Goal: Find specific page/section: Find specific page/section

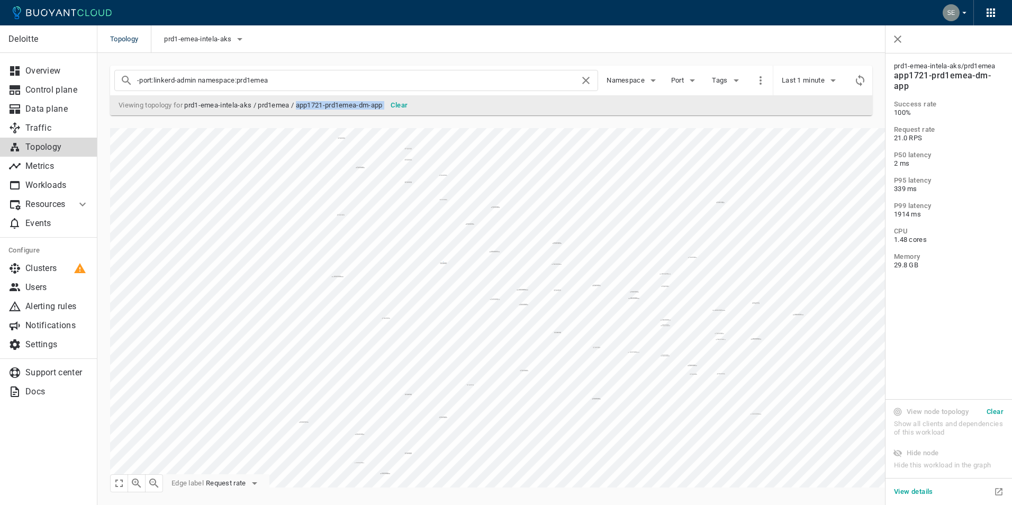
drag, startPoint x: 389, startPoint y: 107, endPoint x: 301, endPoint y: 103, distance: 88.5
click at [301, 103] on div "Viewing topology for prd1-emea-intela-aks / prd1emea / app1721-prd1emea-dm-app …" at bounding box center [488, 103] width 749 height 20
copy div "app1721-prd1emea-dm-app Clear"
click at [233, 40] on span "prd1-emea-intela-aks" at bounding box center [198, 39] width 69 height 8
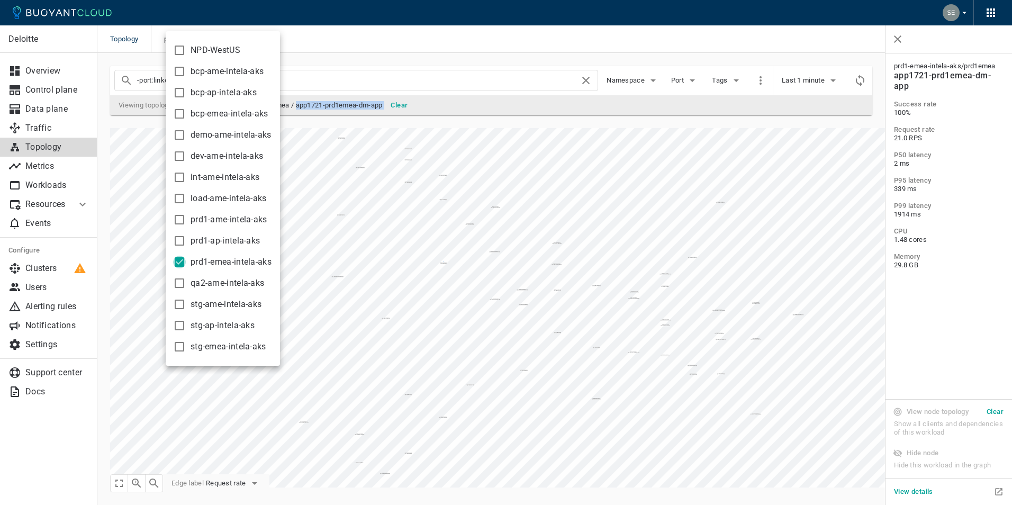
click at [181, 260] on input "prd1-emea-intela-aks" at bounding box center [179, 262] width 13 height 13
checkbox input "false"
click at [178, 153] on input "dev-ame-intela-aks" at bounding box center [179, 156] width 13 height 13
checkbox input "true"
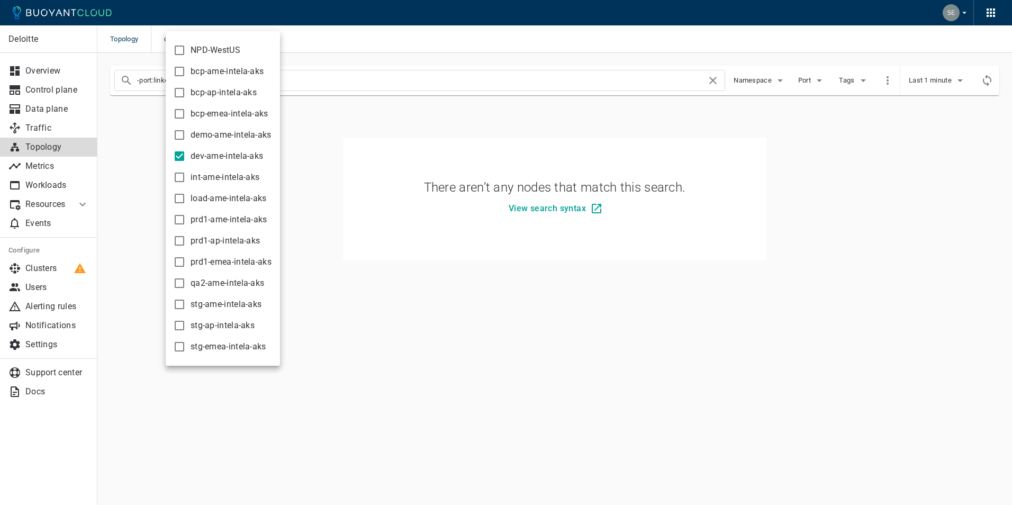
click at [371, 116] on div at bounding box center [506, 252] width 1012 height 505
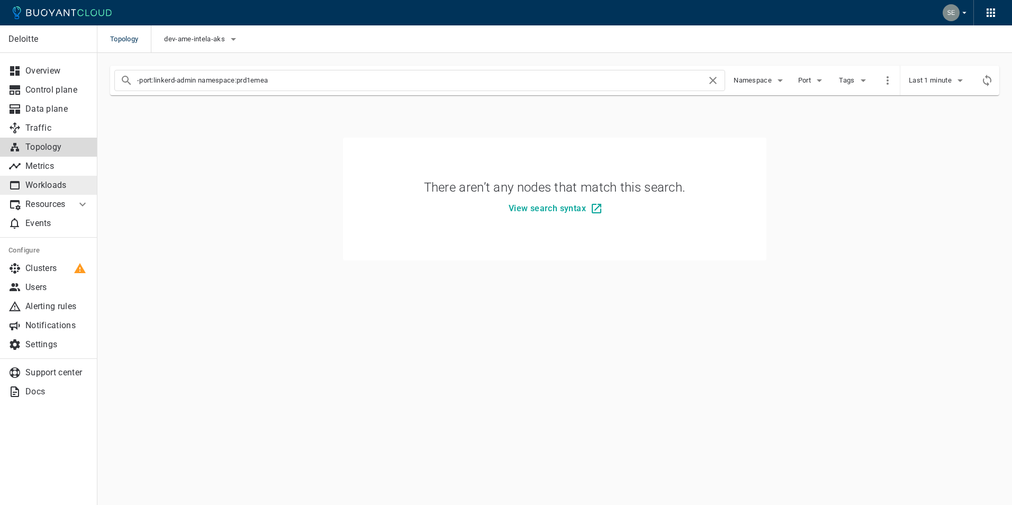
click at [58, 185] on p "Workloads" at bounding box center [56, 185] width 63 height 11
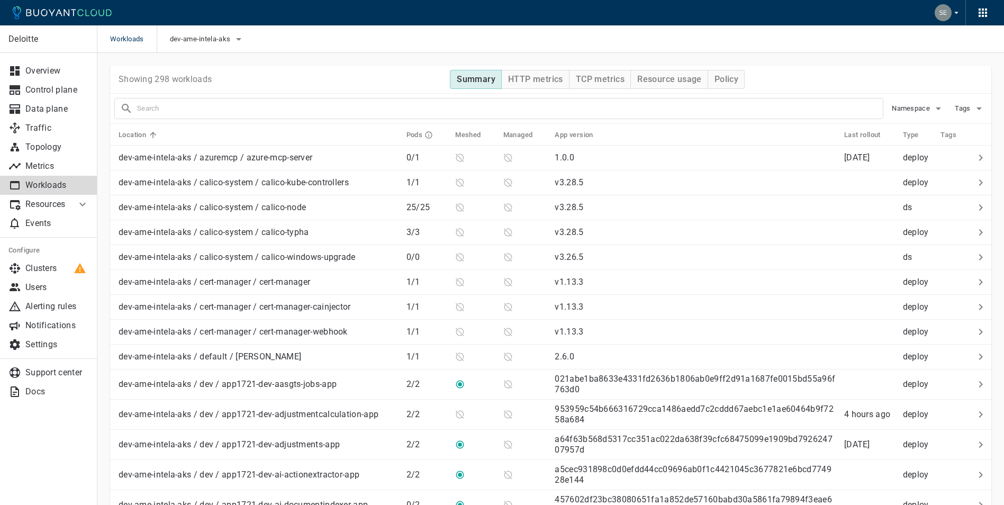
click at [201, 104] on input "text" at bounding box center [510, 108] width 746 height 15
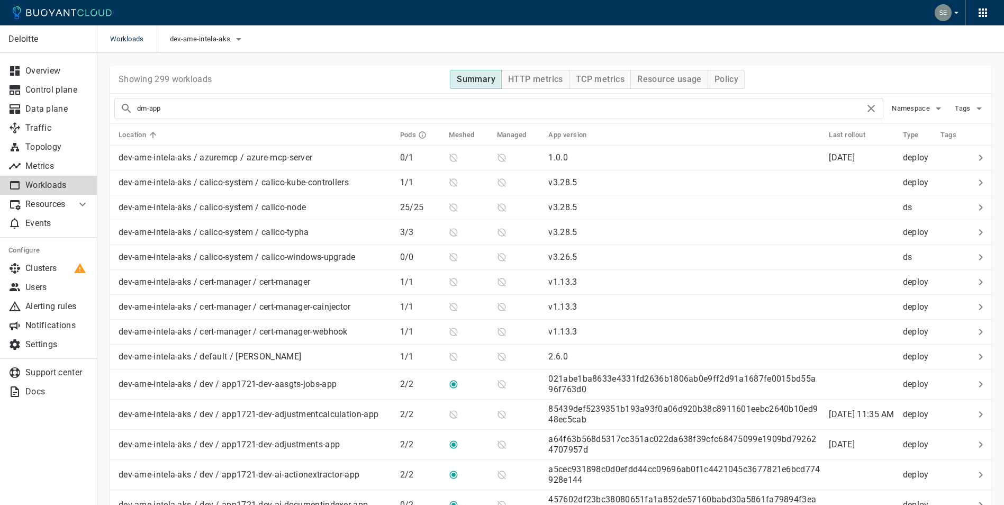
type input "dm-app"
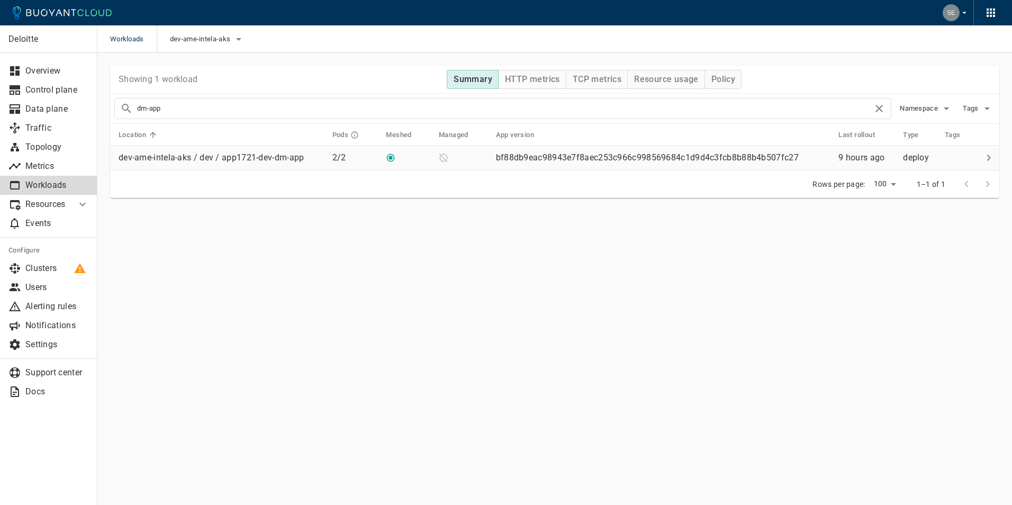
click at [249, 158] on p "dev-ame-intela-aks / dev / app1721-dev-dm-app" at bounding box center [212, 157] width 186 height 11
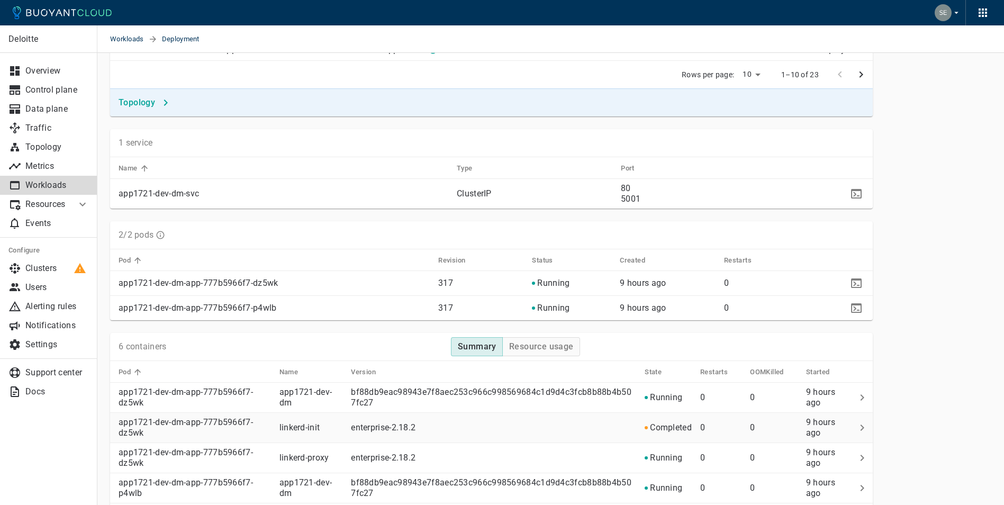
scroll to position [900, 0]
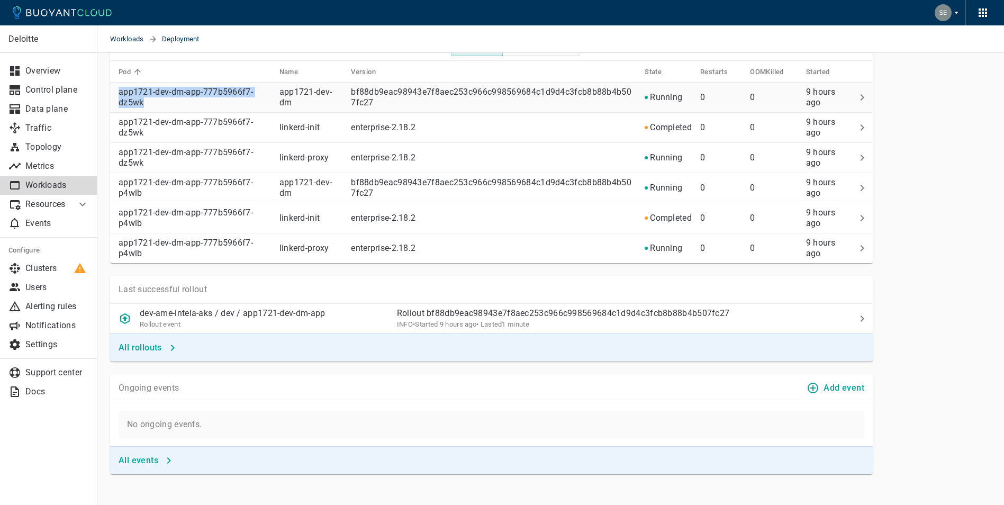
drag, startPoint x: 121, startPoint y: 91, endPoint x: 145, endPoint y: 104, distance: 27.5
click at [145, 104] on p "app1721-dev-dm-app-777b5966f7-dz5wk" at bounding box center [195, 97] width 152 height 21
copy p "app1721-dev-dm-app-777b5966f7-dz5wk"
